Goal: Task Accomplishment & Management: Use online tool/utility

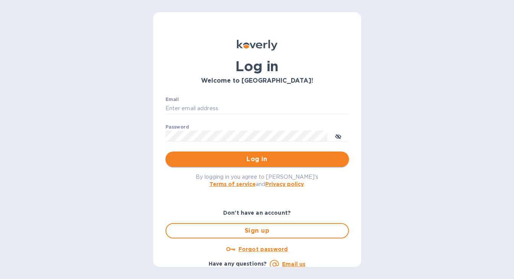
type input "[EMAIL_ADDRESS][DOMAIN_NAME]"
click at [228, 165] on button "Log in" at bounding box center [258, 158] width 184 height 15
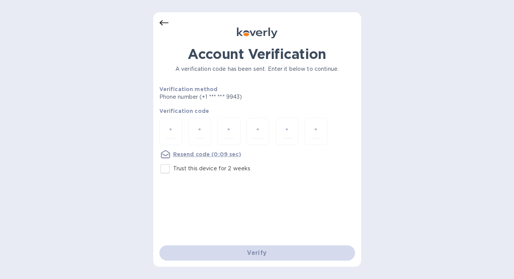
click at [164, 171] on input "Trust this device for 2 weeks" at bounding box center [165, 169] width 16 height 16
checkbox input "true"
click at [169, 128] on input "number" at bounding box center [171, 131] width 10 height 14
type input "5"
type input "2"
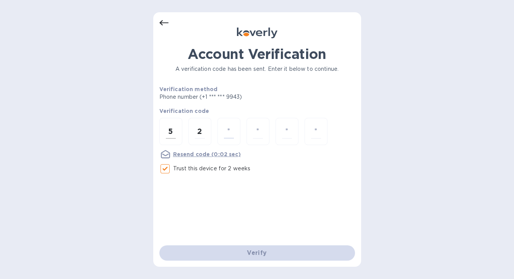
type input "8"
type input "0"
type input "3"
type input "1"
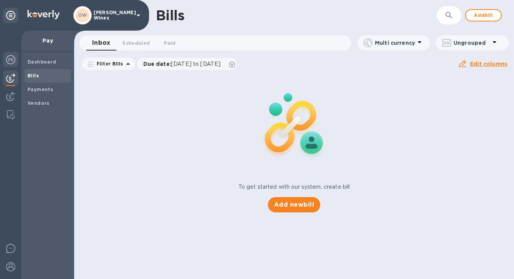
click at [8, 61] on img at bounding box center [10, 59] width 9 height 9
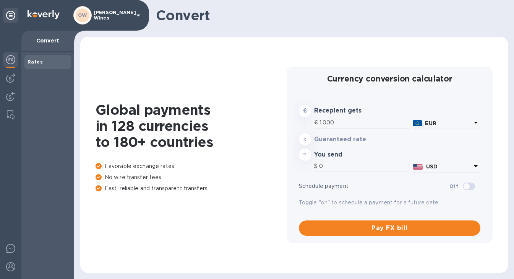
type input "1,173.4"
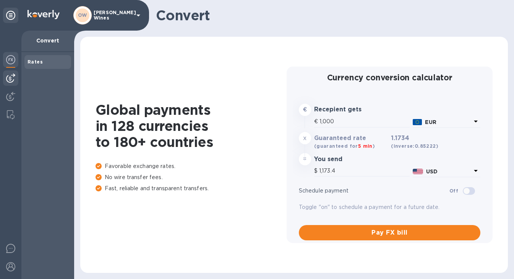
click at [12, 81] on img at bounding box center [10, 77] width 9 height 9
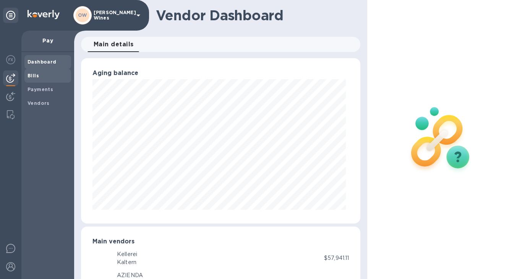
scroll to position [165, 277]
click at [34, 76] on b "Bills" at bounding box center [33, 76] width 11 height 6
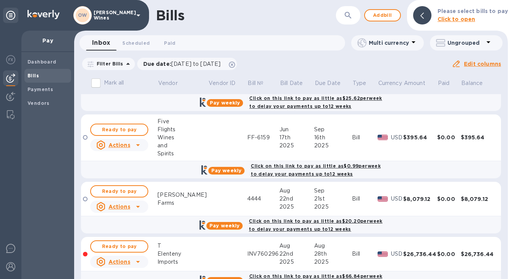
scroll to position [699, 0]
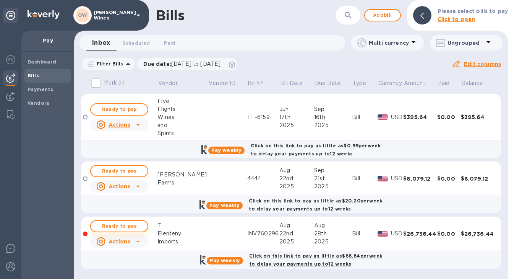
click at [130, 227] on span "Ready to pay" at bounding box center [119, 225] width 44 height 9
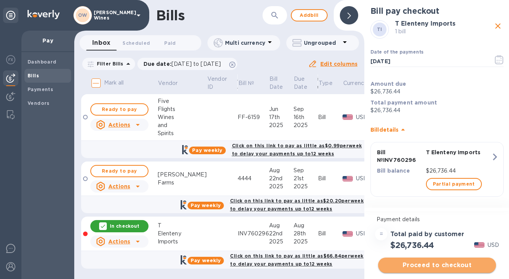
click at [432, 266] on span "Proceed to checkout" at bounding box center [437, 264] width 106 height 9
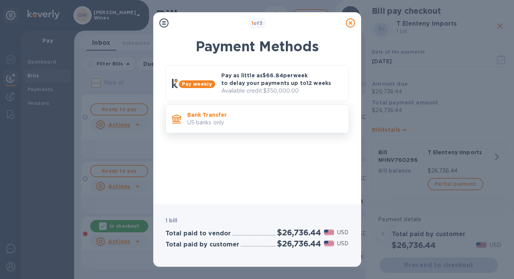
click at [220, 120] on p "US banks only." at bounding box center [264, 123] width 155 height 8
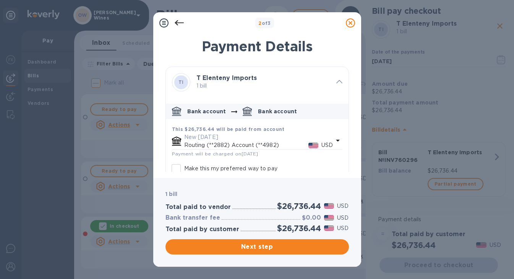
scroll to position [42, 0]
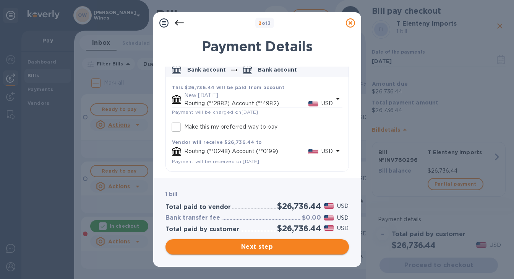
click at [260, 248] on span "Next step" at bounding box center [257, 246] width 171 height 9
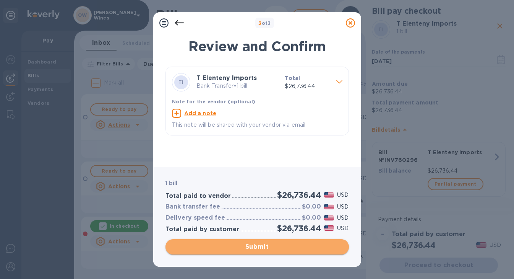
click at [260, 248] on span "Submit" at bounding box center [257, 246] width 171 height 9
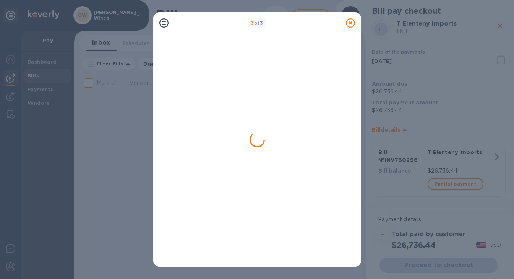
scroll to position [0, 0]
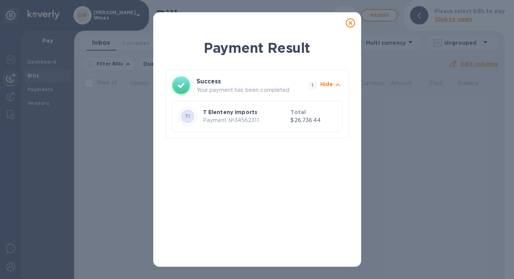
click at [350, 21] on icon at bounding box center [350, 22] width 9 height 9
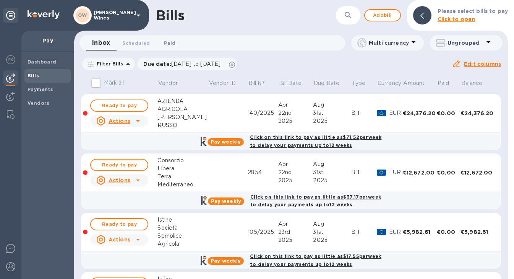
click at [170, 42] on span "Paid 0" at bounding box center [169, 43] width 11 height 8
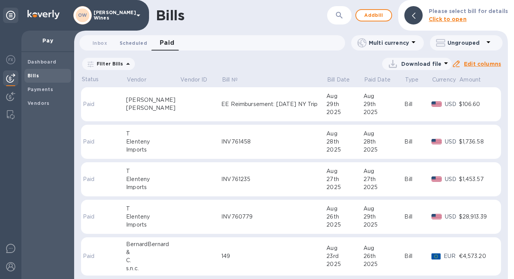
click at [132, 42] on span "Scheduled 0" at bounding box center [134, 43] width 28 height 8
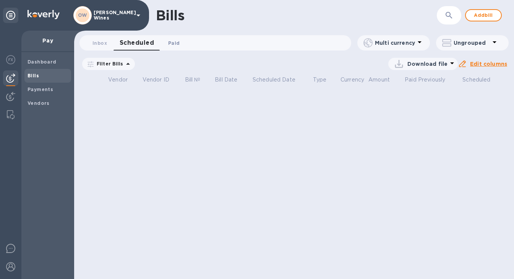
click at [172, 43] on span "Paid 0" at bounding box center [173, 43] width 11 height 8
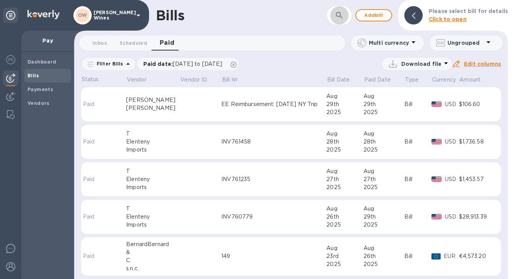
click at [342, 13] on icon "button" at bounding box center [339, 15] width 9 height 9
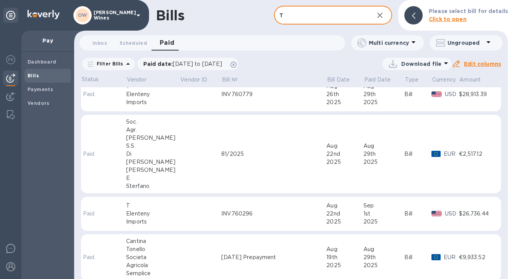
scroll to position [145, 0]
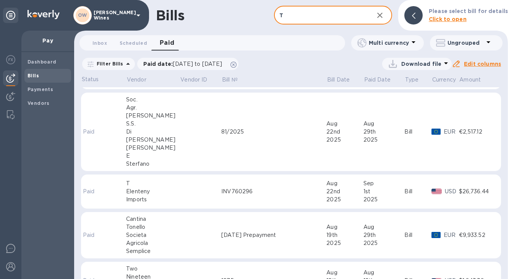
type input "T"
click at [141, 190] on div "Elenteny" at bounding box center [153, 191] width 54 height 8
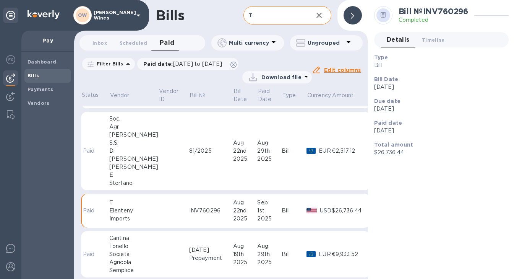
scroll to position [156, 0]
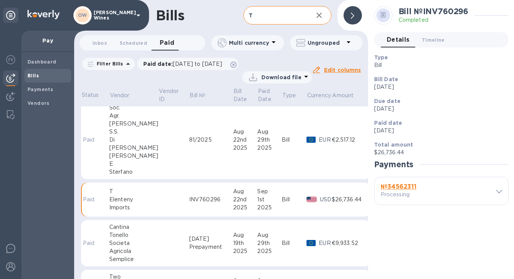
click at [395, 185] on b "№ 34562311" at bounding box center [399, 186] width 36 height 7
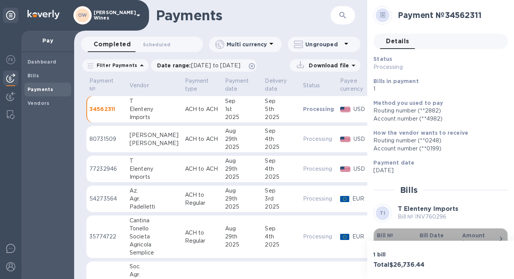
click at [389, 237] on b "Bill №" at bounding box center [385, 235] width 16 height 6
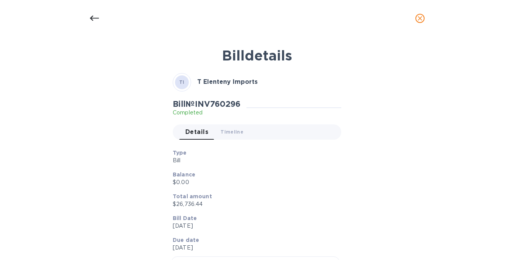
click at [88, 16] on div at bounding box center [94, 18] width 18 height 18
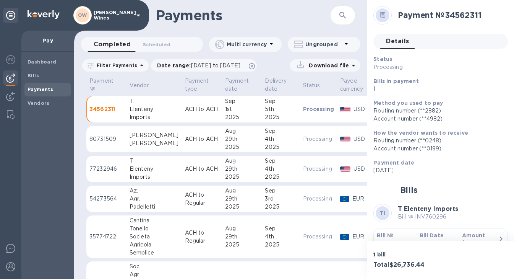
scroll to position [22, 0]
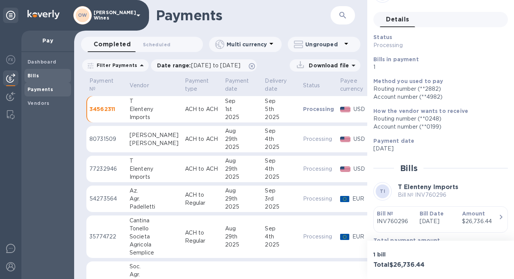
click at [36, 71] on div "Bills" at bounding box center [47, 76] width 47 height 14
